Goal: Task Accomplishment & Management: Manage account settings

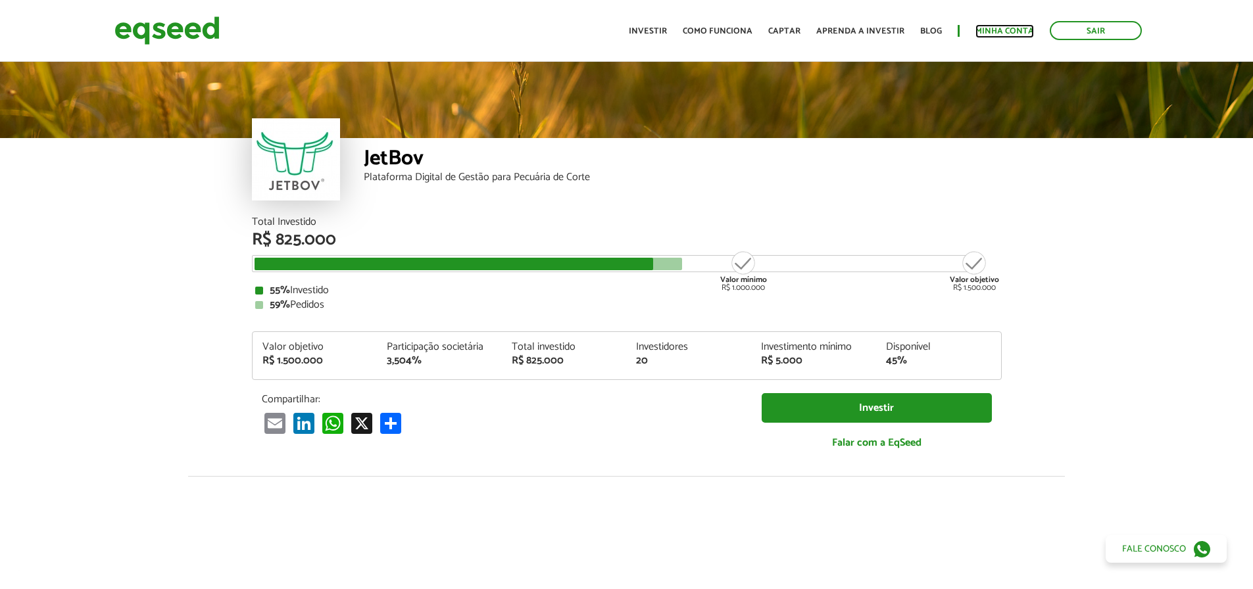
click at [1001, 31] on link "Minha conta" at bounding box center [1004, 31] width 59 height 9
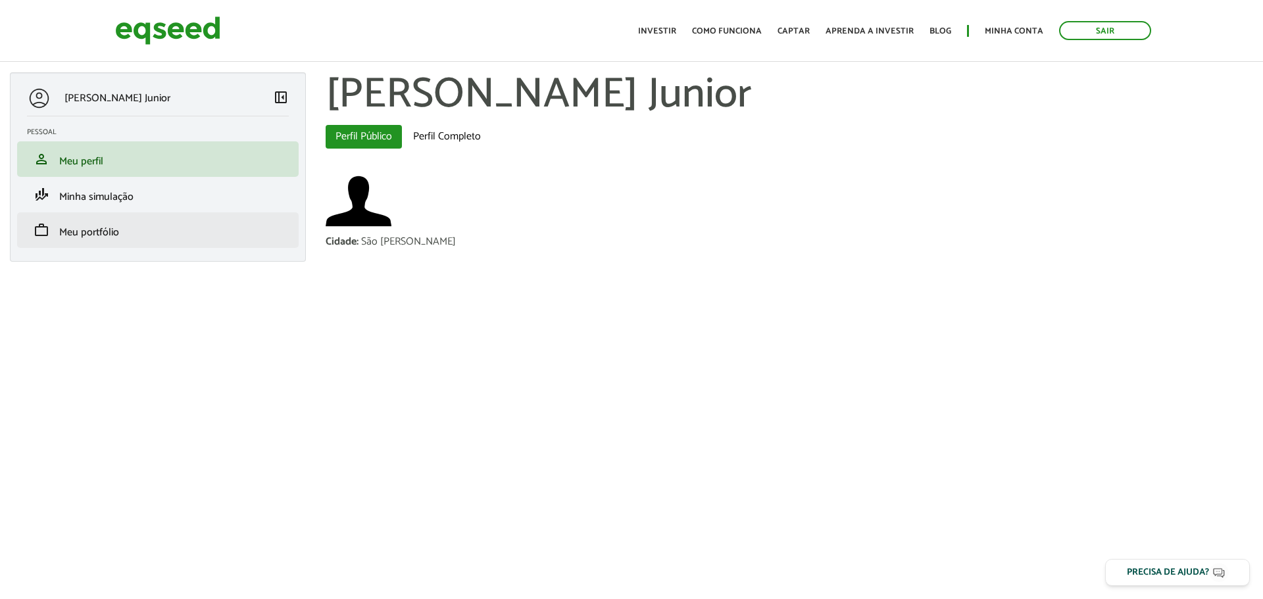
click at [97, 246] on li "work Meu portfólio" at bounding box center [158, 230] width 282 height 36
click at [98, 226] on span "Meu portfólio" at bounding box center [89, 233] width 60 height 18
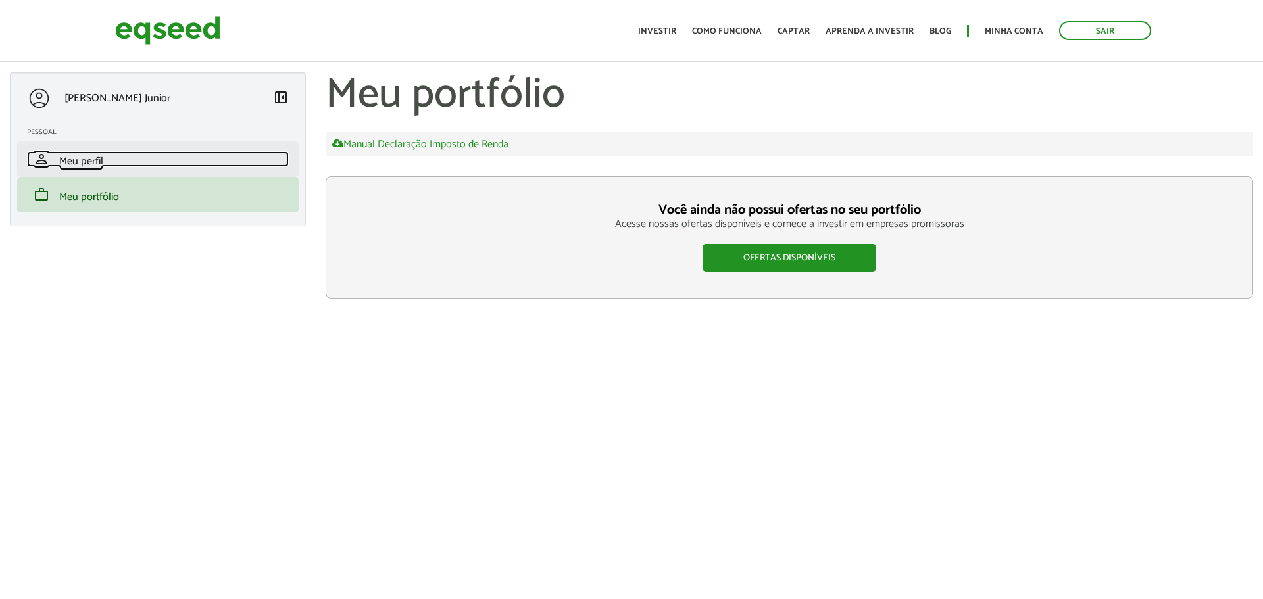
click at [74, 160] on span "Meu perfil" at bounding box center [81, 162] width 44 height 18
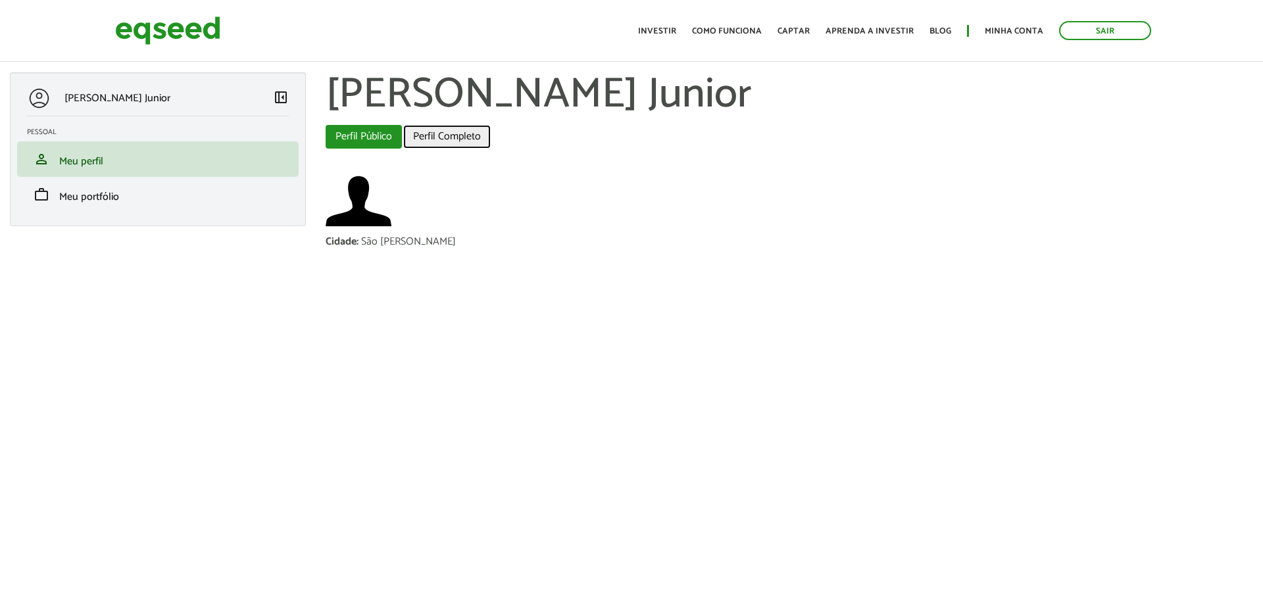
click at [453, 139] on link "Perfil Completo" at bounding box center [446, 137] width 87 height 24
